Goal: Task Accomplishment & Management: Manage account settings

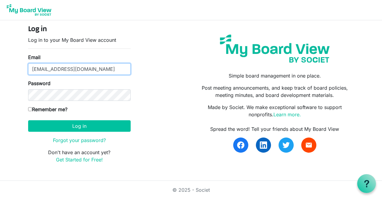
drag, startPoint x: 47, startPoint y: 69, endPoint x: 23, endPoint y: 67, distance: 24.8
click at [23, 67] on div "Log in Log in to your My Board View account Email finance@environmentalsociety.…" at bounding box center [191, 96] width 345 height 152
type input "info@environmentalsociety.ca"
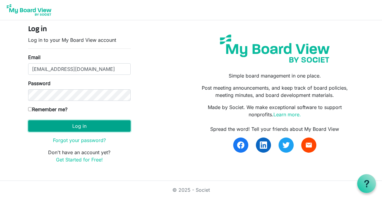
click at [74, 130] on button "Log in" at bounding box center [79, 125] width 102 height 11
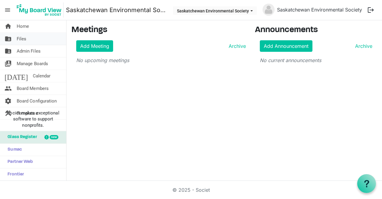
click at [49, 40] on link "folder_shared Files" at bounding box center [33, 39] width 66 height 12
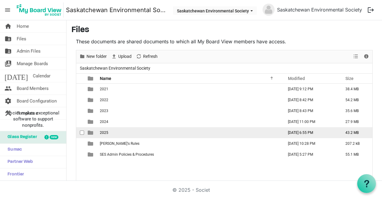
click at [105, 135] on td "2025" at bounding box center [189, 132] width 183 height 11
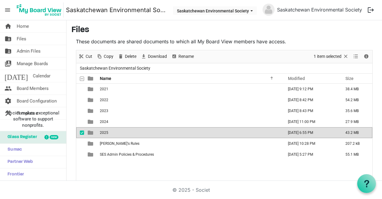
click at [105, 135] on td "2025" at bounding box center [189, 132] width 183 height 11
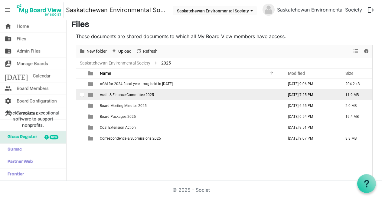
click at [116, 95] on span "Audit & Finance Committee 2025" at bounding box center [127, 95] width 54 height 4
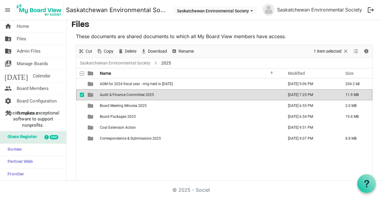
click at [116, 95] on span "Audit & Finance Committee 2025" at bounding box center [127, 95] width 54 height 4
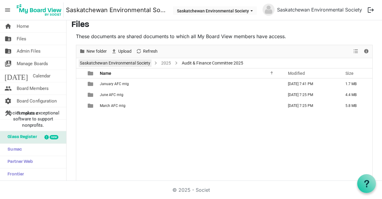
click at [146, 62] on link "Saskatchewan Environmental Society" at bounding box center [115, 63] width 73 height 8
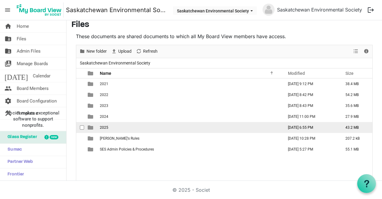
click at [106, 127] on span "2025" at bounding box center [104, 127] width 8 height 4
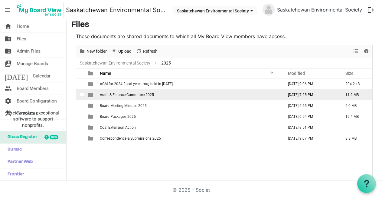
click at [128, 96] on span "Audit & Finance Committee 2025" at bounding box center [127, 95] width 54 height 4
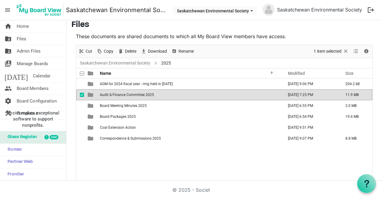
click at [128, 96] on span "Audit & Finance Committee 2025" at bounding box center [127, 95] width 54 height 4
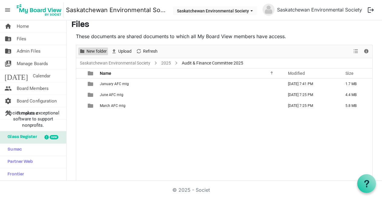
click at [93, 50] on span "New folder" at bounding box center [96, 51] width 21 height 8
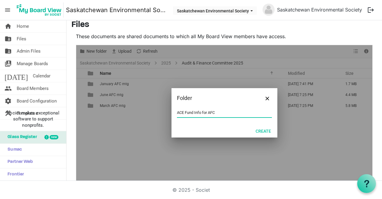
type input "ACE Fund Info for AFC"
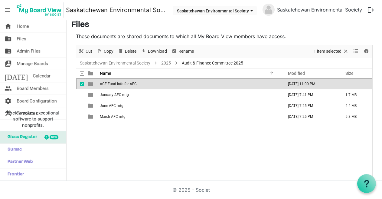
click at [102, 83] on span "ACE Fund Info for AFC" at bounding box center [118, 84] width 37 height 4
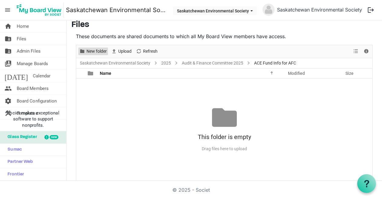
click at [104, 51] on span "New folder" at bounding box center [96, 51] width 21 height 8
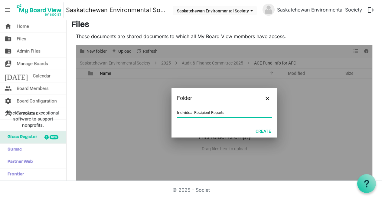
type input "Individual Recipient Reports"
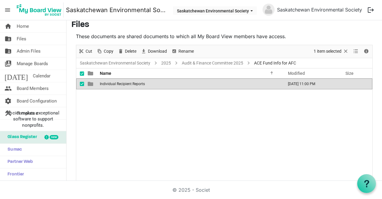
click at [107, 85] on span "Individual Recipient Reports" at bounding box center [122, 84] width 45 height 4
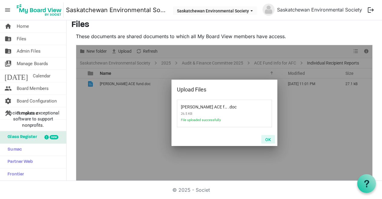
click at [268, 140] on button "OK" at bounding box center [268, 139] width 14 height 8
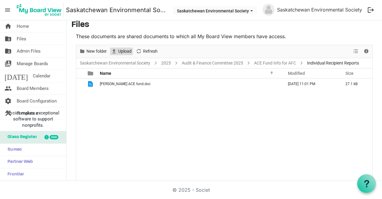
click at [127, 54] on span "Upload" at bounding box center [125, 51] width 15 height 8
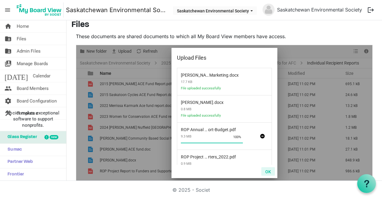
click at [266, 168] on button "OK" at bounding box center [268, 171] width 14 height 8
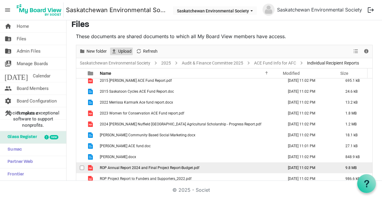
scroll to position [7, 0]
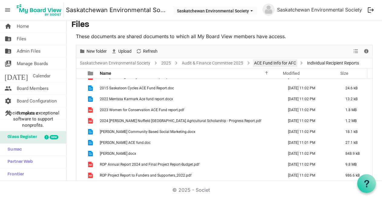
click at [260, 66] on link "ACE Fund Info for AFC" at bounding box center [275, 63] width 44 height 8
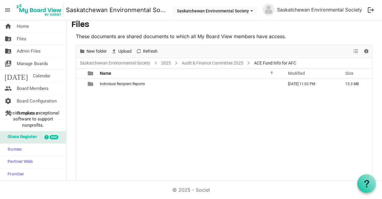
scroll to position [0, 0]
click at [121, 49] on span "Upload" at bounding box center [125, 51] width 15 height 8
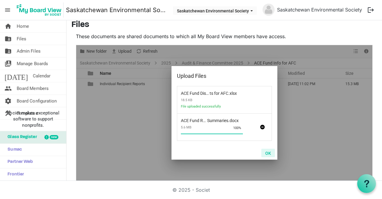
click at [263, 152] on button "OK" at bounding box center [268, 152] width 14 height 8
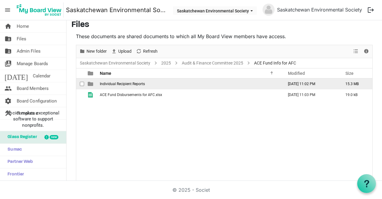
click at [148, 83] on td "Individual Recipient Reports" at bounding box center [189, 83] width 183 height 11
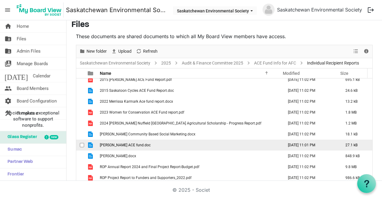
scroll to position [7, 0]
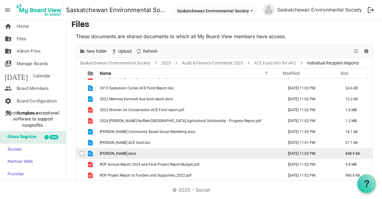
click at [77, 153] on td "checkbox" at bounding box center [80, 153] width 8 height 11
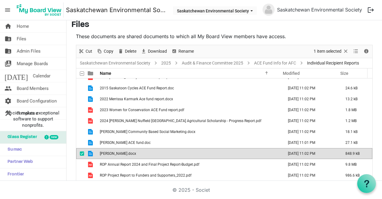
click at [81, 153] on span "checkbox" at bounding box center [82, 153] width 4 height 4
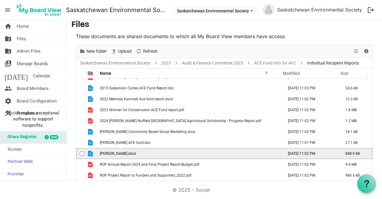
click at [81, 153] on span "checkbox" at bounding box center [82, 153] width 4 height 4
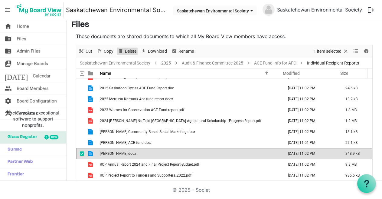
click at [125, 47] on span "Delete" at bounding box center [130, 51] width 13 height 8
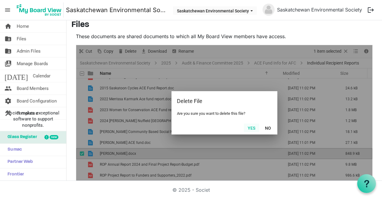
click at [247, 129] on button "Yes" at bounding box center [251, 127] width 15 height 8
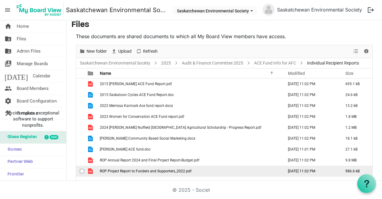
scroll to position [0, 0]
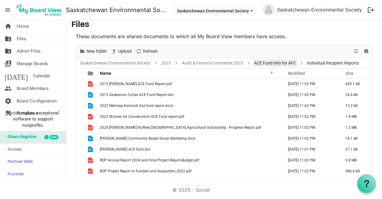
click at [269, 65] on link "ACE Fund Info for AFC" at bounding box center [275, 63] width 44 height 8
